Goal: Check status: Check status

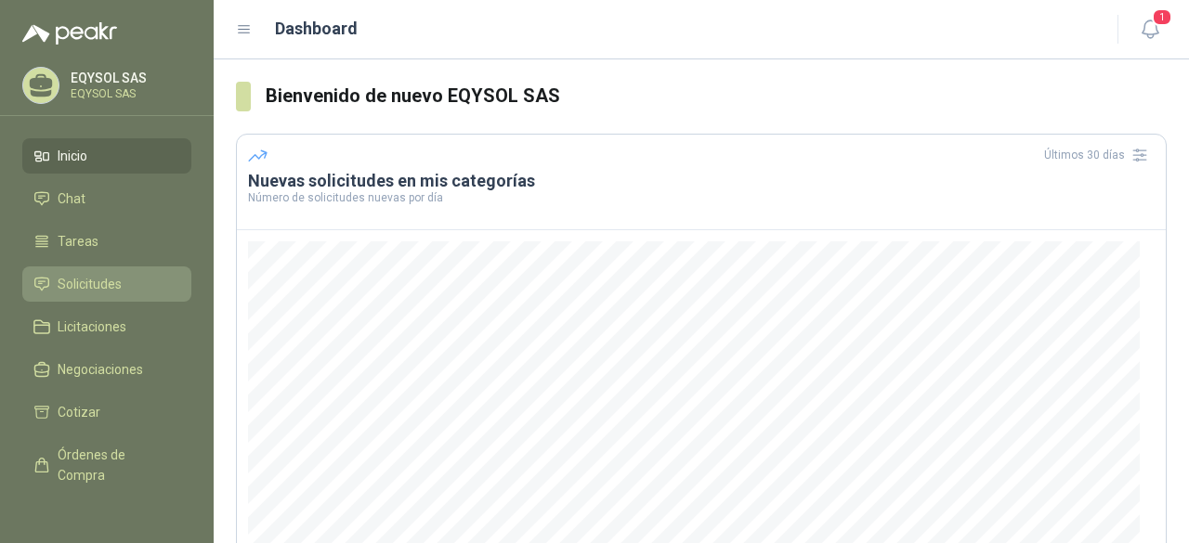
click at [98, 281] on span "Solicitudes" at bounding box center [90, 284] width 64 height 20
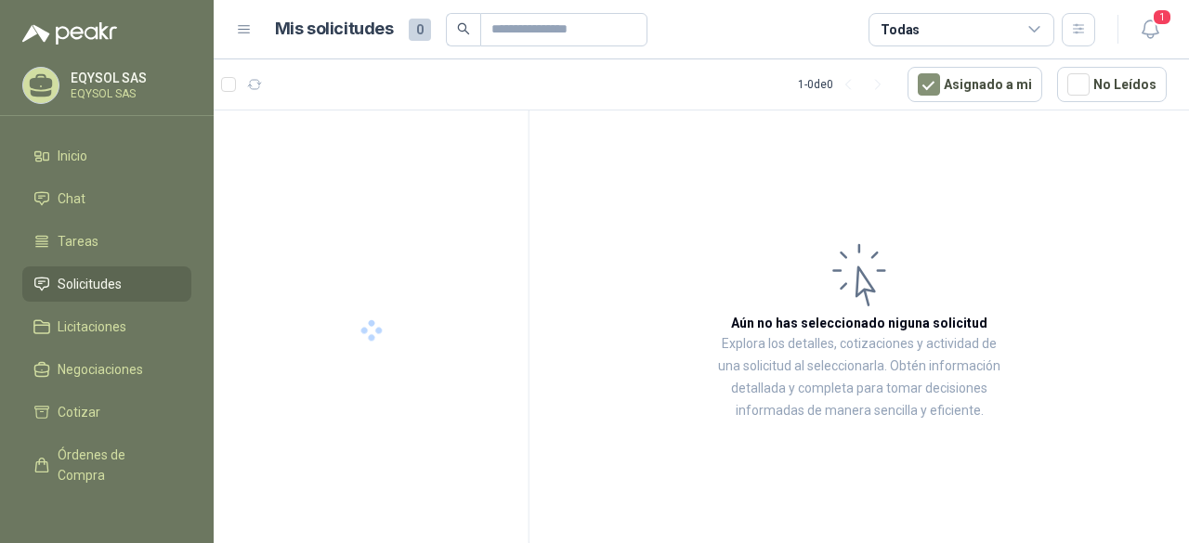
click at [91, 290] on span "Solicitudes" at bounding box center [90, 284] width 64 height 20
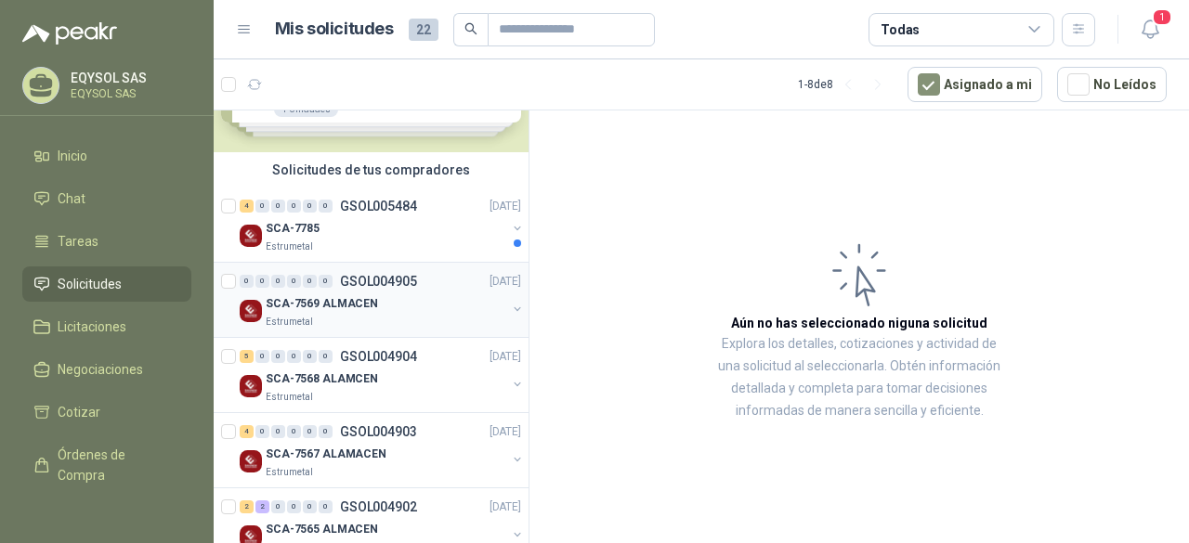
scroll to position [186, 0]
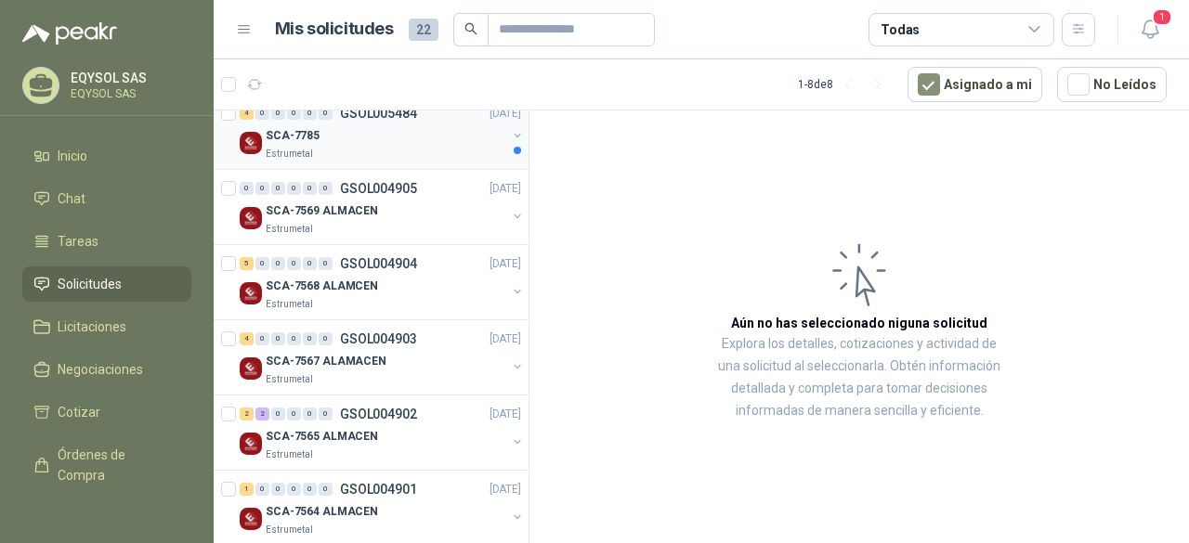
click at [360, 135] on div "SCA-7785" at bounding box center [386, 135] width 241 height 22
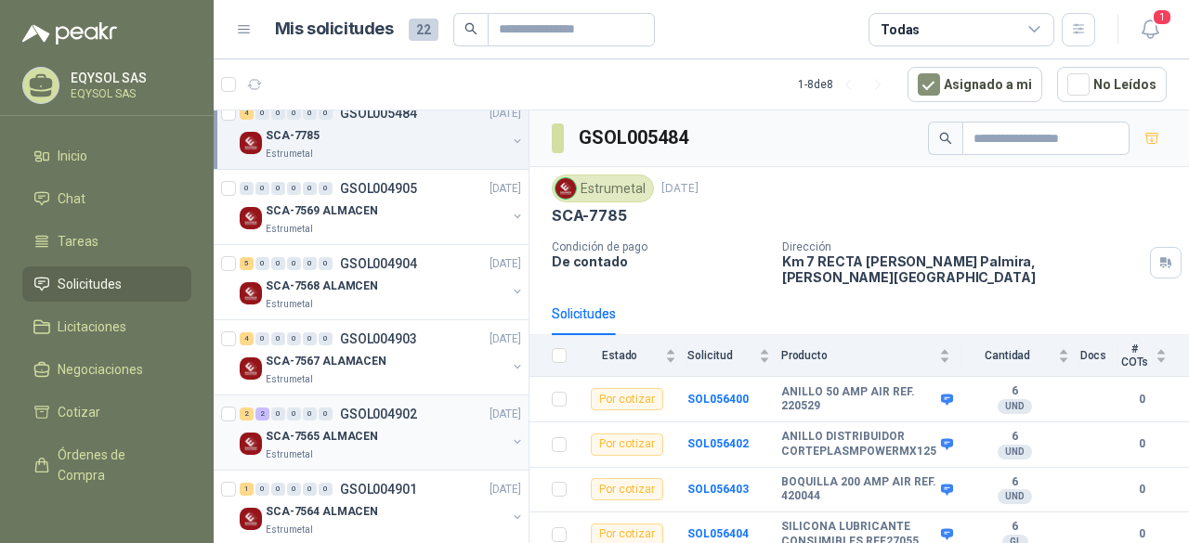
click at [418, 429] on div "SCA-7565 ALMACEN" at bounding box center [386, 436] width 241 height 22
